Goal: Task Accomplishment & Management: Complete application form

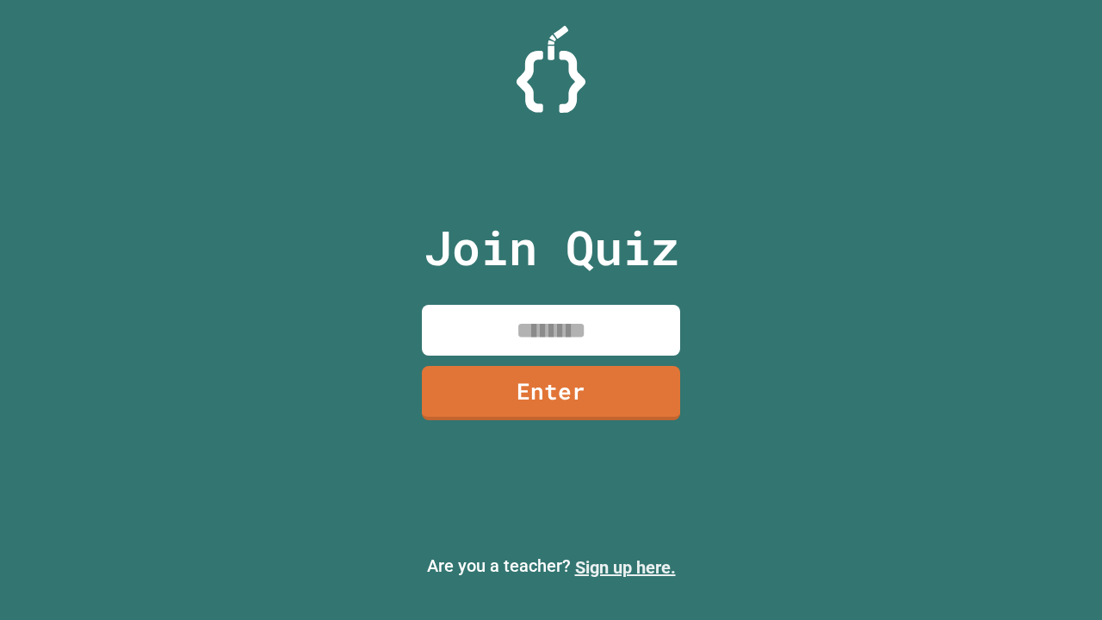
click at [625, 567] on link "Sign up here." at bounding box center [625, 567] width 101 height 21
